Goal: Transaction & Acquisition: Purchase product/service

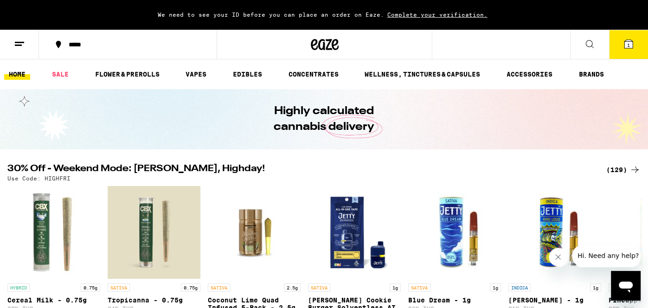
click at [624, 43] on icon at bounding box center [628, 44] width 8 height 8
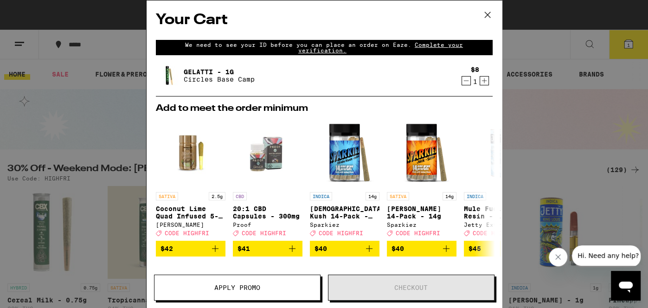
click at [332, 90] on div "Gelatti - 1g Circles Base Camp $8 1" at bounding box center [324, 79] width 337 height 33
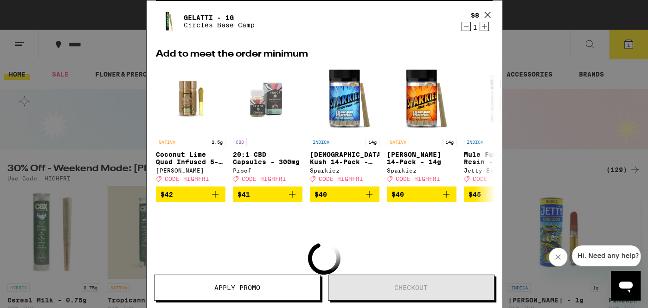
scroll to position [49, 0]
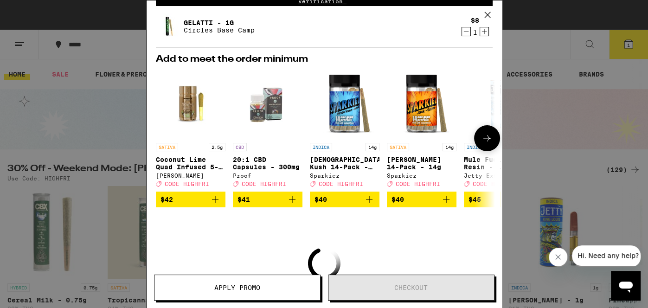
click at [210, 205] on icon "Add to bag" at bounding box center [215, 199] width 11 height 11
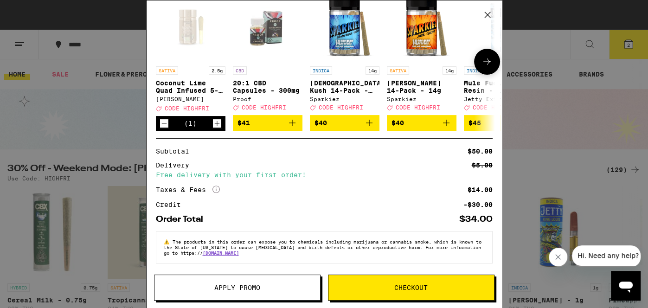
scroll to position [163, 0]
click at [484, 11] on icon at bounding box center [487, 15] width 14 height 14
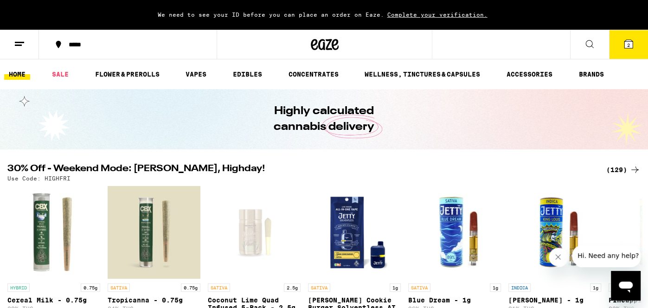
click at [19, 42] on line at bounding box center [19, 42] width 9 height 0
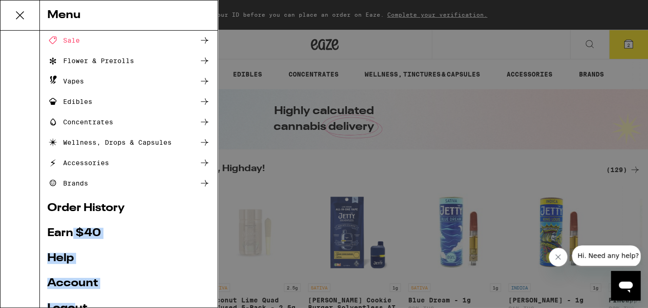
drag, startPoint x: 70, startPoint y: 279, endPoint x: 76, endPoint y: 307, distance: 29.1
click at [76, 307] on ul "Shop Buy It Again Sale Flower & Prerolls Vapes Edibles Concentrates Wellness, D…" at bounding box center [128, 180] width 163 height 362
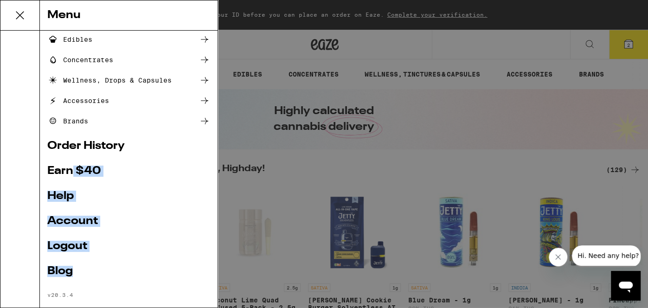
scroll to position [104, 0]
click at [62, 248] on link "Logout" at bounding box center [128, 245] width 163 height 11
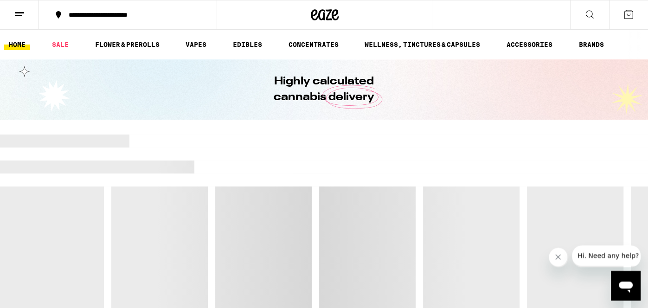
scroll to position [55, 0]
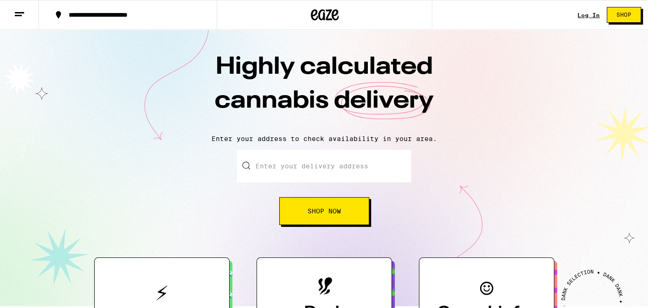
click at [585, 15] on link "Log In" at bounding box center [588, 15] width 22 height 6
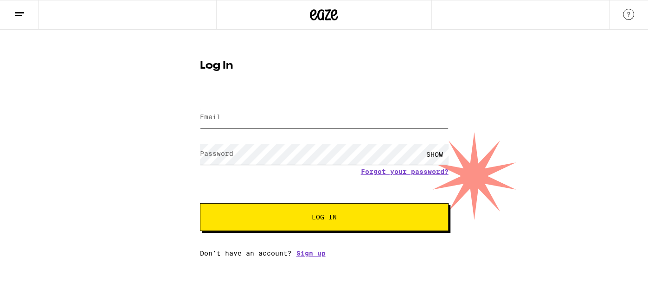
click at [440, 117] on input "Email" at bounding box center [324, 117] width 248 height 21
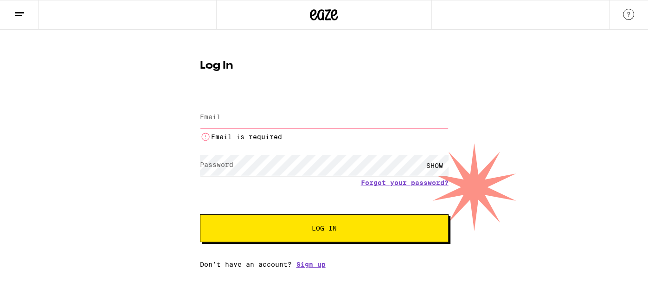
type input "[EMAIL_ADDRESS][DOMAIN_NAME]"
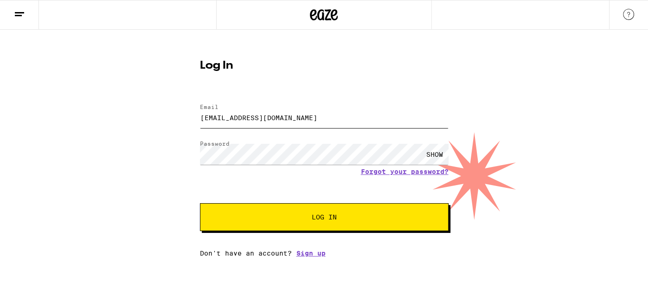
click at [200, 203] on button "Log In" at bounding box center [324, 217] width 248 height 28
